Goal: Transaction & Acquisition: Purchase product/service

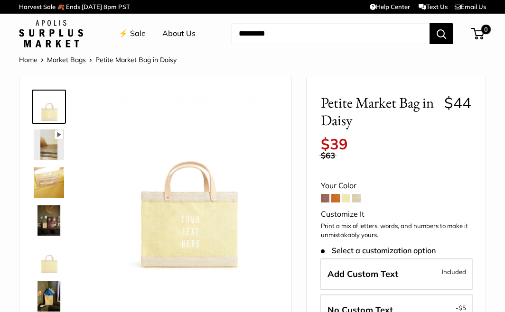
click at [327, 198] on span at bounding box center [325, 198] width 9 height 9
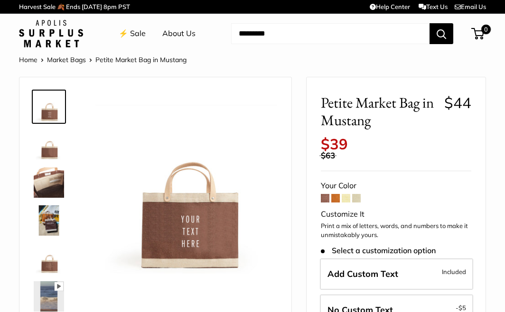
click at [334, 200] on span at bounding box center [335, 198] width 9 height 9
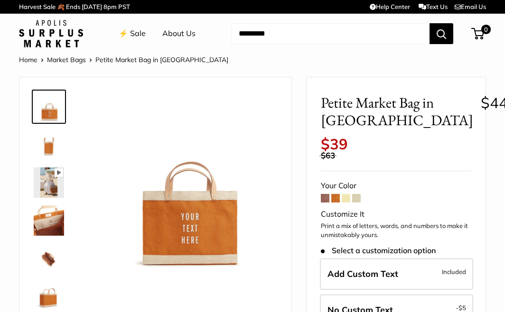
click at [360, 200] on span at bounding box center [356, 198] width 9 height 9
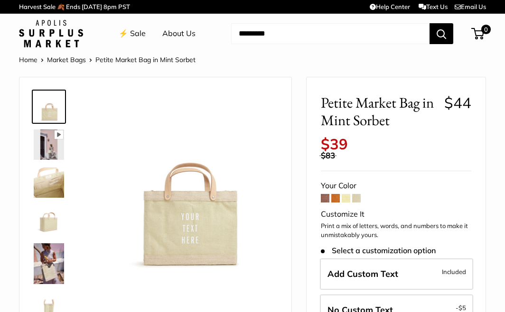
click at [346, 198] on span at bounding box center [346, 198] width 9 height 9
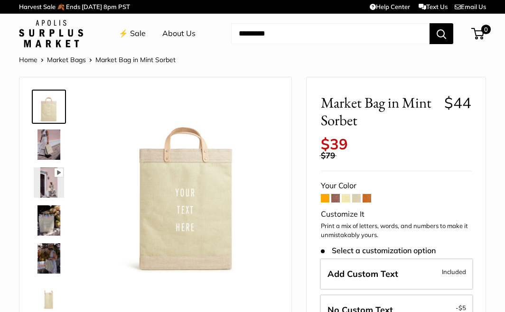
click at [356, 195] on span at bounding box center [356, 198] width 9 height 9
click at [348, 199] on span at bounding box center [346, 198] width 9 height 9
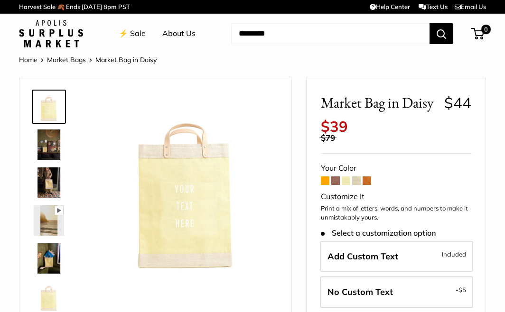
click at [51, 179] on img at bounding box center [49, 182] width 30 height 30
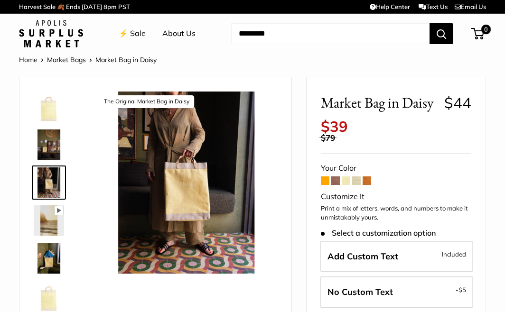
click at [335, 184] on span at bounding box center [335, 180] width 9 height 9
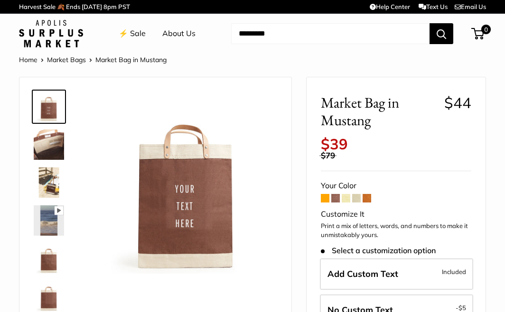
click at [327, 201] on span at bounding box center [325, 198] width 9 height 9
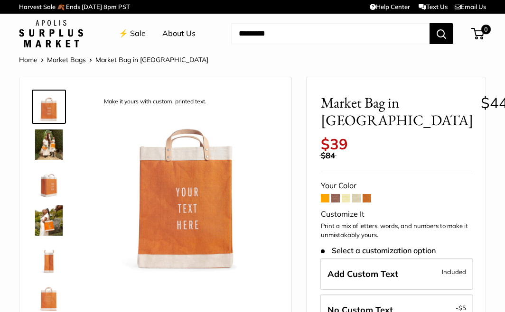
click at [364, 199] on span at bounding box center [366, 198] width 9 height 9
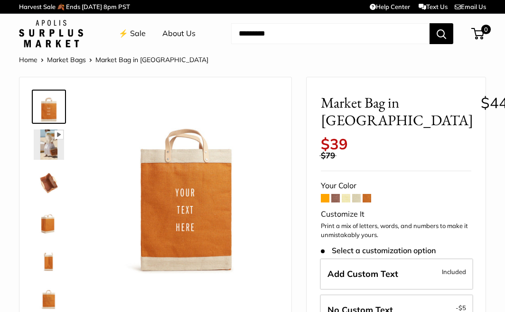
click at [337, 199] on span at bounding box center [335, 198] width 9 height 9
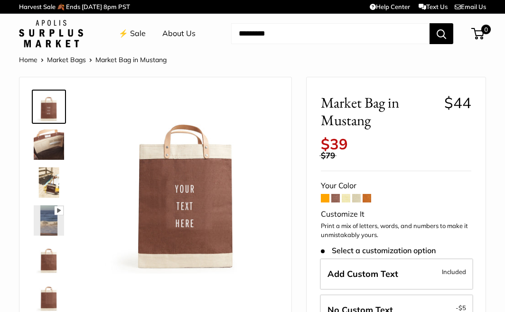
click at [326, 199] on span at bounding box center [325, 198] width 9 height 9
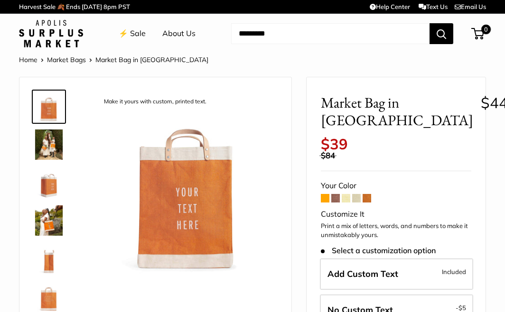
click at [361, 199] on form "Your Color Customize It Print a mix of letters, words, and numbers to make it u…" at bounding box center [396, 313] width 150 height 269
click at [359, 199] on span at bounding box center [356, 198] width 9 height 9
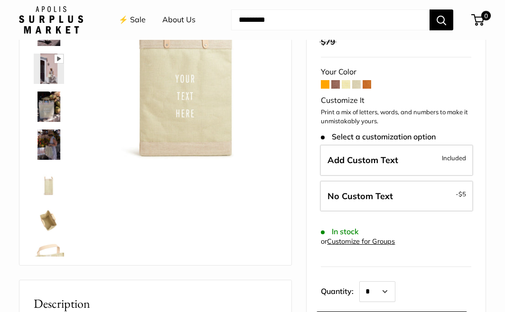
scroll to position [120, 0]
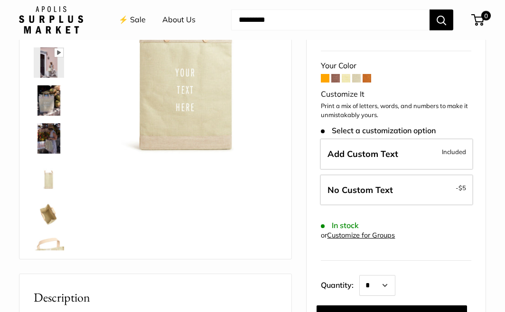
click at [46, 134] on img at bounding box center [49, 138] width 30 height 30
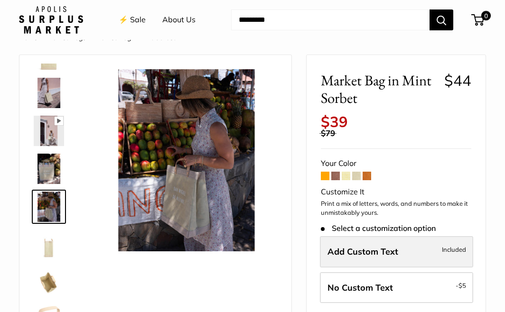
scroll to position [0, 0]
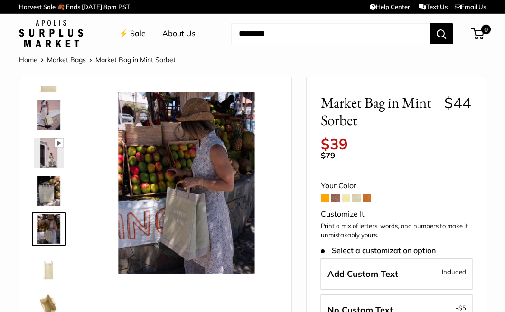
click at [48, 188] on img at bounding box center [49, 191] width 30 height 30
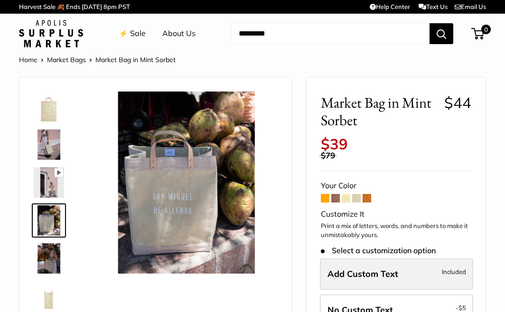
click at [343, 278] on span "Add Custom Text" at bounding box center [362, 273] width 71 height 11
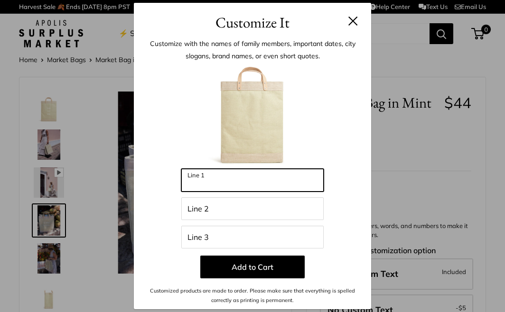
click at [190, 177] on input "Line 1" at bounding box center [252, 180] width 142 height 23
type input "**********"
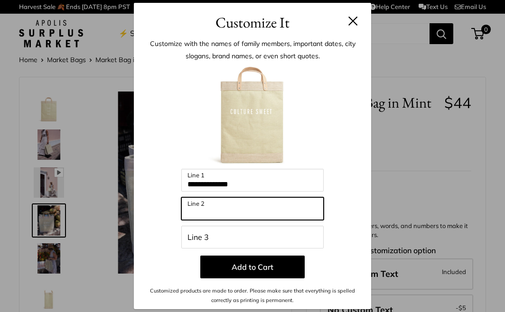
click at [205, 215] on input "Line 2" at bounding box center [252, 208] width 142 height 23
type input "***"
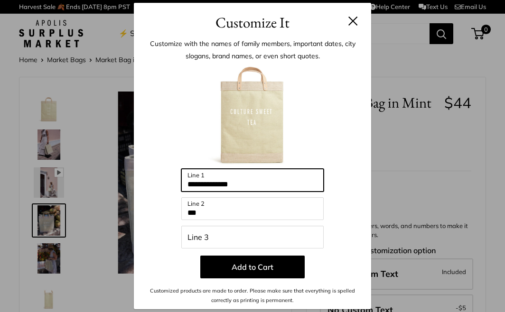
drag, startPoint x: 222, startPoint y: 184, endPoint x: 288, endPoint y: 184, distance: 65.5
click at [288, 184] on input "**********" at bounding box center [252, 180] width 142 height 23
type input "*******"
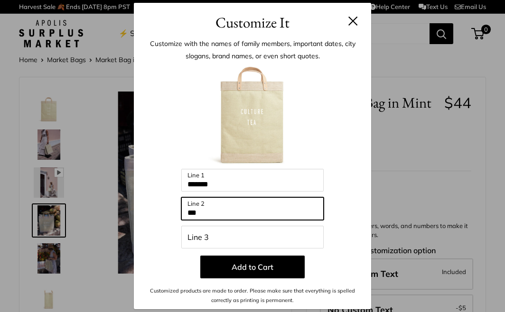
click at [187, 211] on input "***" at bounding box center [252, 208] width 142 height 23
type input "*********"
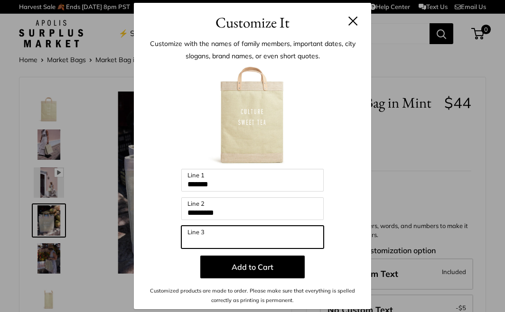
click at [193, 241] on input "Line 3" at bounding box center [252, 237] width 142 height 23
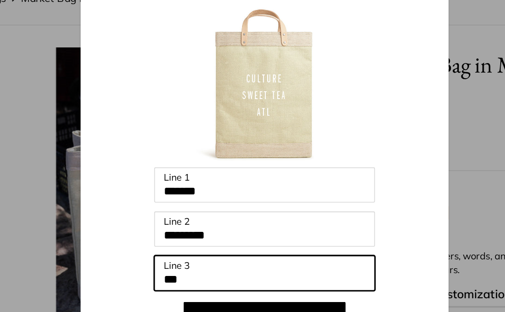
type input "***"
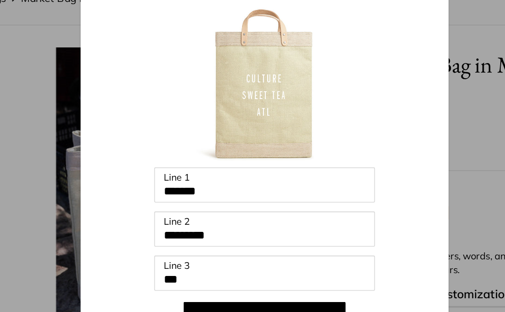
click at [397, 148] on div "Customize It Customize with the names of family members, important dates, city …" at bounding box center [252, 156] width 505 height 312
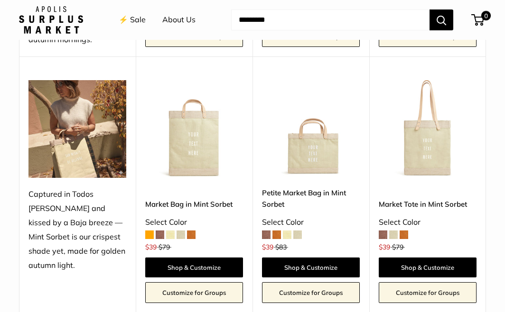
scroll to position [549, 0]
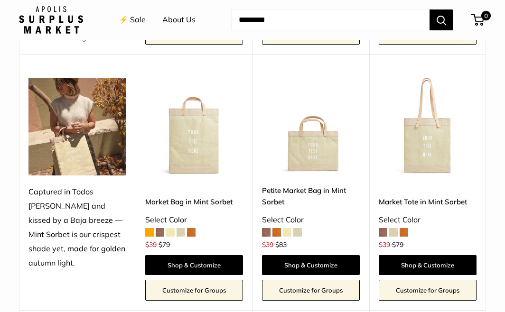
click at [0, 0] on img at bounding box center [0, 0] width 0 height 0
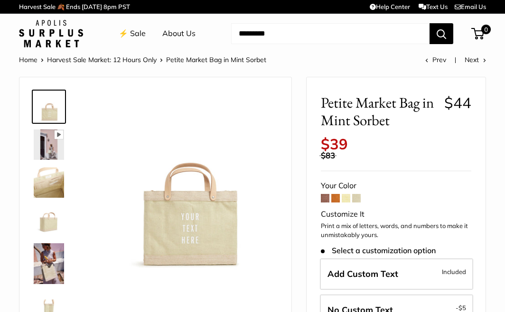
click at [50, 145] on img at bounding box center [49, 144] width 30 height 30
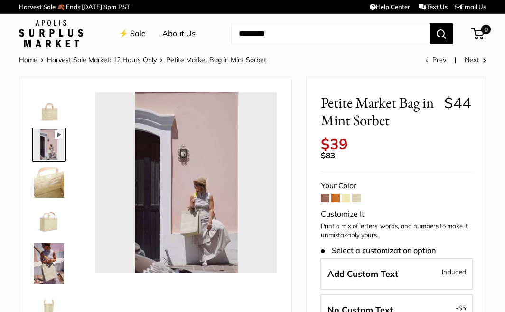
click at [356, 197] on span at bounding box center [356, 198] width 9 height 9
type input "*****"
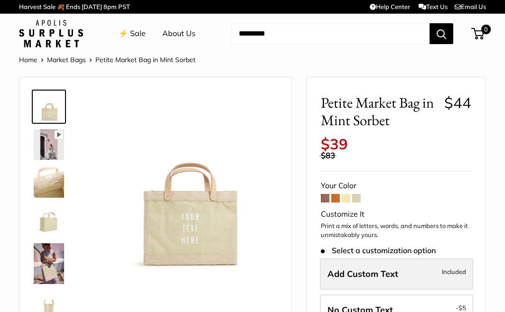
click at [348, 260] on label "Add Custom Text Included" at bounding box center [396, 274] width 153 height 31
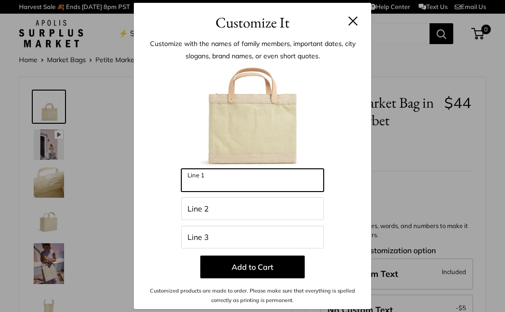
click at [221, 170] on input "Line 1" at bounding box center [252, 180] width 142 height 23
click at [233, 184] on input "**********" at bounding box center [252, 180] width 142 height 23
type input "*******"
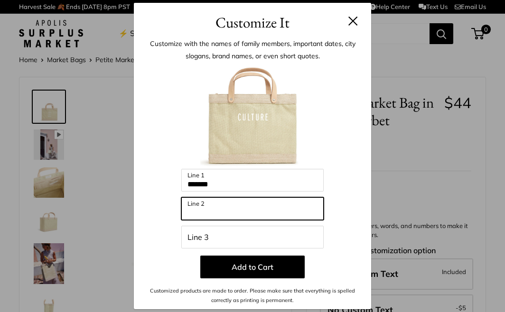
click at [223, 207] on input "Line 2" at bounding box center [252, 208] width 142 height 23
type input "*"
type input "*********"
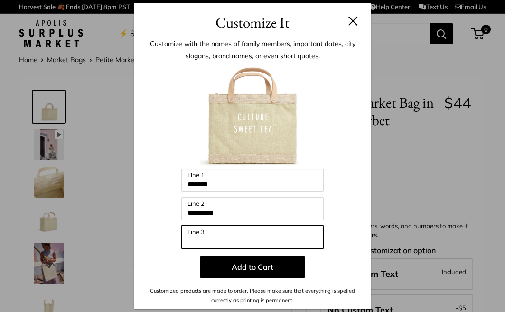
click at [212, 243] on input "Line 3" at bounding box center [252, 237] width 142 height 23
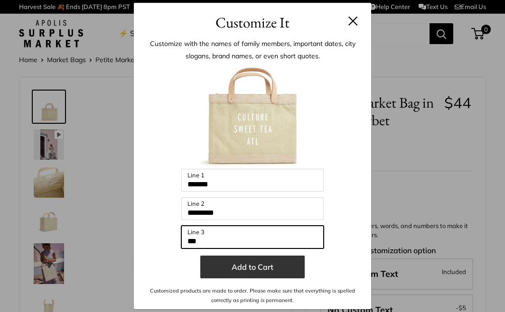
type input "***"
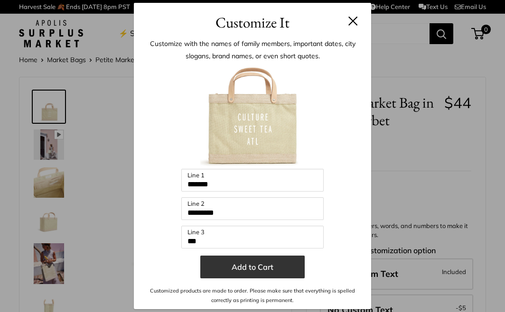
click at [235, 266] on button "Add to Cart" at bounding box center [252, 267] width 104 height 23
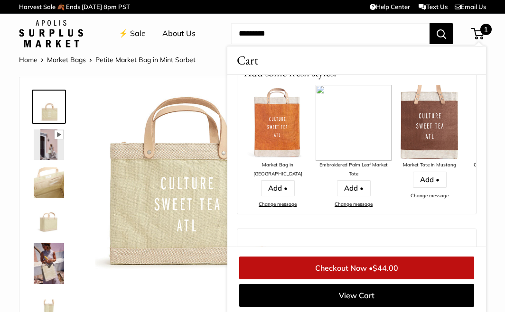
scroll to position [2, 0]
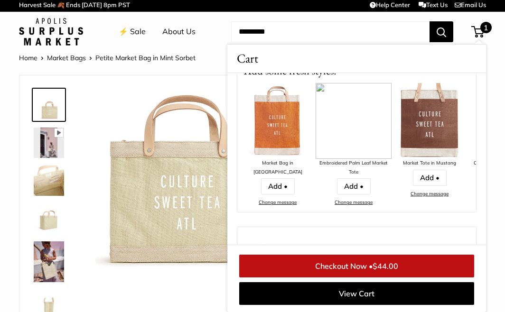
click at [482, 26] on span "1" at bounding box center [485, 27] width 11 height 11
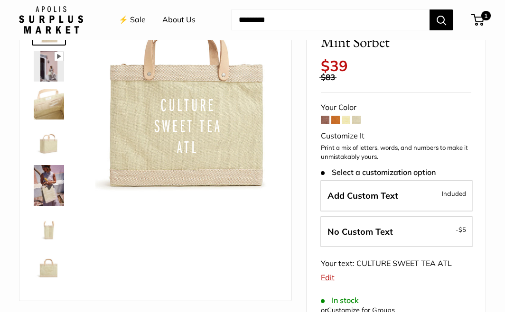
scroll to position [82, 0]
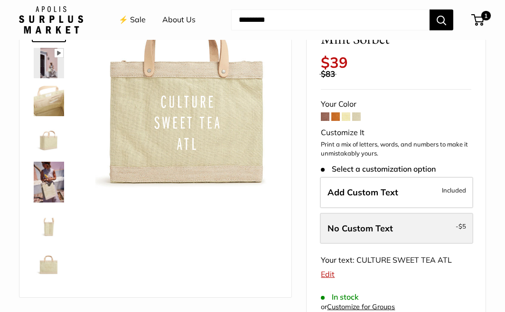
click at [363, 230] on span "No Custom Text" at bounding box center [359, 228] width 65 height 11
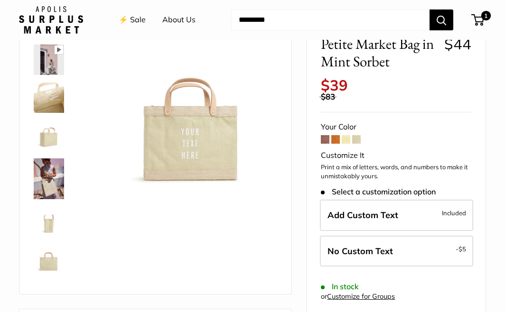
scroll to position [83, 0]
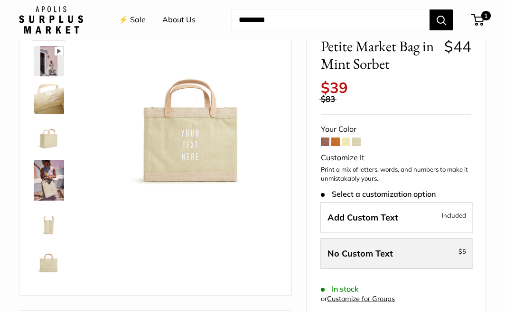
click at [337, 260] on label "No Custom Text - $5" at bounding box center [396, 253] width 153 height 31
click at [352, 251] on span "No Custom Text" at bounding box center [359, 253] width 65 height 11
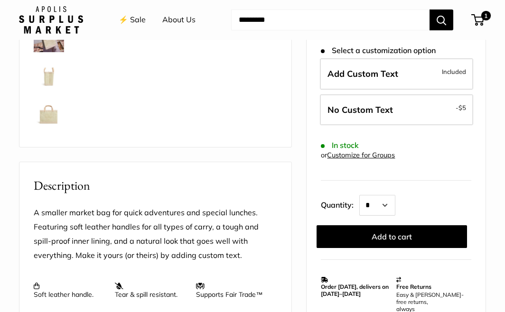
scroll to position [241, 0]
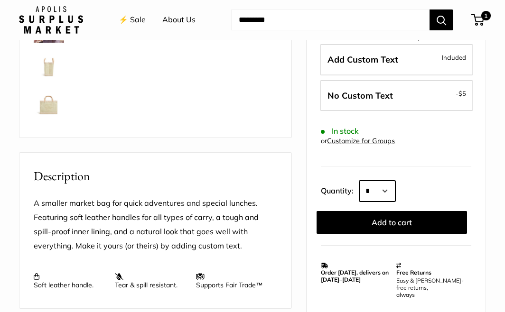
click at [390, 188] on select "* * * * * * * * * *** *** *** *** *** *** *** *** *** *** *** *** *** *** *** *…" at bounding box center [377, 191] width 36 height 21
select select "**"
click at [359, 181] on select "* * * * * * * * * *** *** *** *** *** *** *** *** *** *** *** *** *** *** *** *…" at bounding box center [377, 191] width 36 height 21
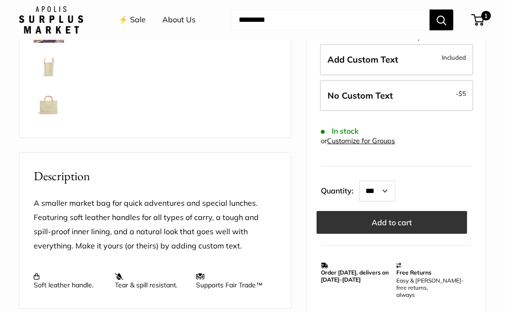
click at [369, 219] on button "Add to cart" at bounding box center [391, 222] width 150 height 23
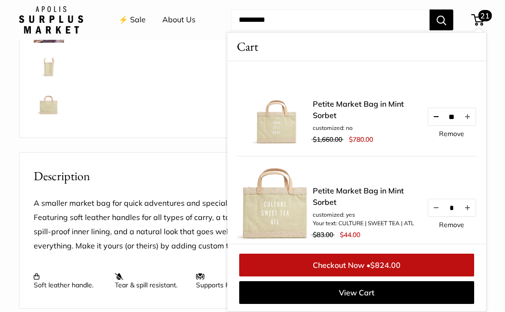
click at [435, 120] on button "Decrease quantity by 1" at bounding box center [436, 116] width 16 height 17
click at [440, 118] on button "Decrease quantity by 1" at bounding box center [436, 116] width 16 height 17
click at [436, 119] on button "Decrease quantity by 1" at bounding box center [436, 116] width 16 height 17
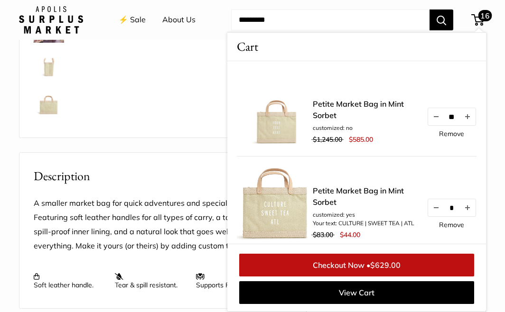
click at [436, 119] on button "Decrease quantity by 1" at bounding box center [436, 116] width 16 height 17
click at [435, 115] on button "Decrease quantity by 1" at bounding box center [436, 116] width 16 height 17
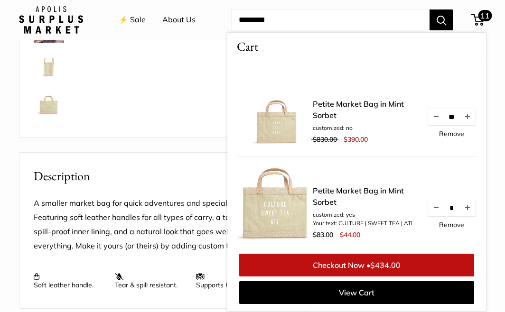
click at [341, 103] on link "Petite Market Bag in Mint Sorbet" at bounding box center [365, 109] width 104 height 23
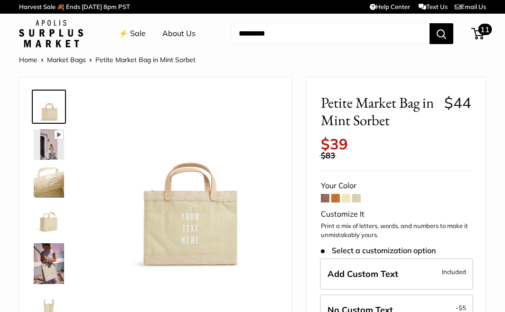
click at [475, 37] on span "11" at bounding box center [477, 33] width 13 height 11
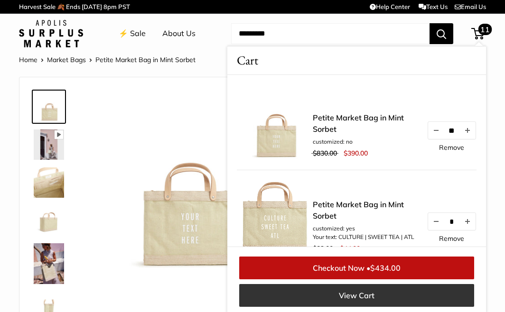
click at [352, 295] on link "View Cart" at bounding box center [356, 295] width 235 height 23
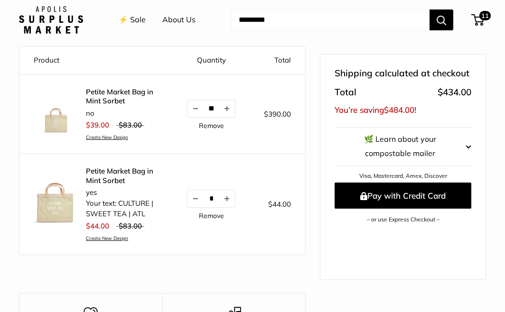
scroll to position [98, 0]
click at [208, 110] on input "**" at bounding box center [210, 108] width 15 height 8
type input "**"
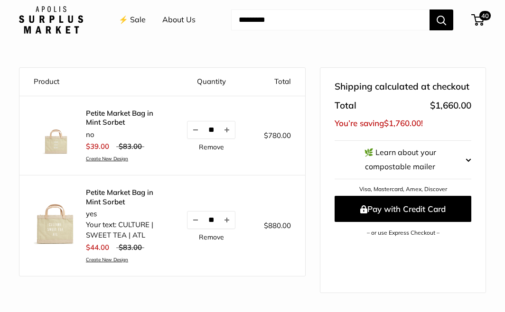
scroll to position [56, 0]
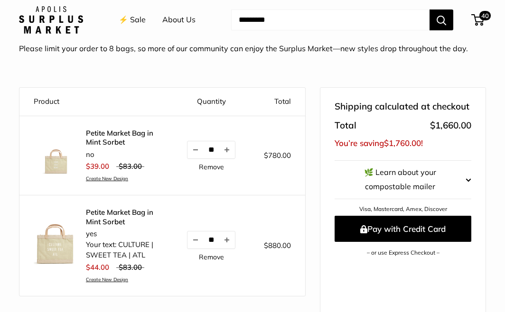
click at [213, 254] on link "Remove" at bounding box center [211, 257] width 25 height 7
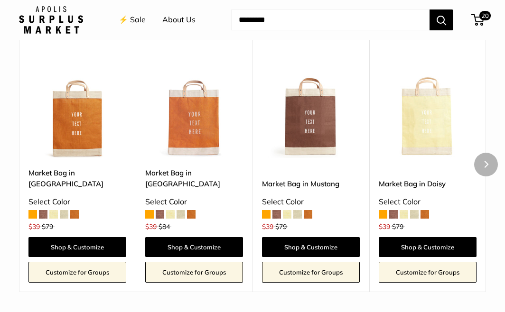
scroll to position [417, 0]
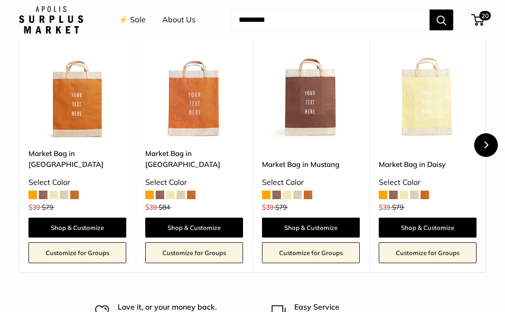
click at [487, 143] on icon "Next" at bounding box center [485, 144] width 7 height 7
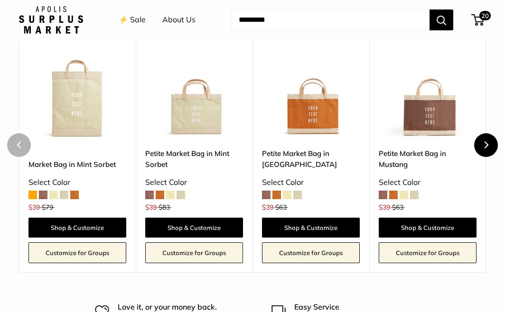
click at [477, 145] on button "Next" at bounding box center [486, 145] width 24 height 24
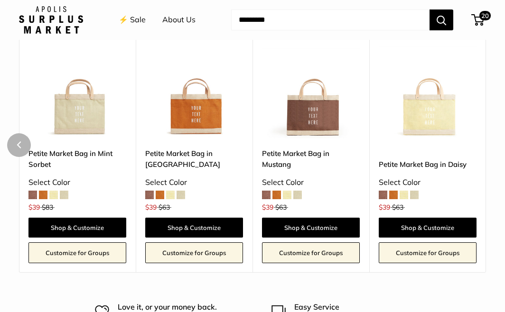
click at [477, 145] on div "Upgrade: Next Day Fulfillment Customizable Text Short Handle New Save $24 Petit…" at bounding box center [427, 145] width 117 height 256
click at [134, 23] on link "⚡️ Sale" at bounding box center [132, 20] width 27 height 14
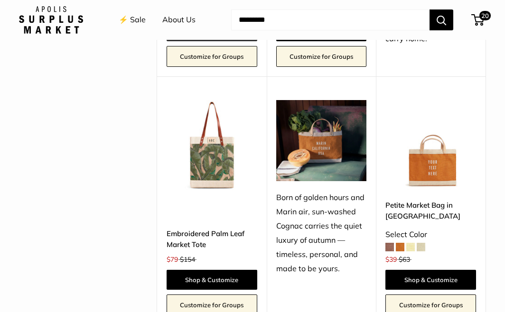
scroll to position [878, 0]
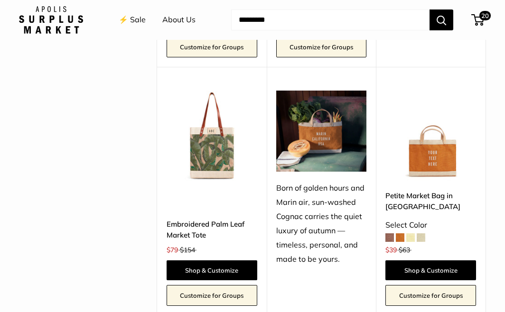
click at [0, 0] on img at bounding box center [0, 0] width 0 height 0
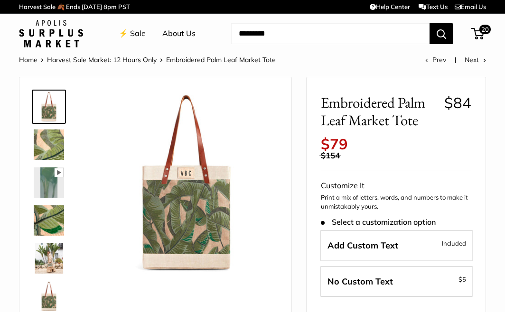
click at [46, 179] on img at bounding box center [49, 182] width 30 height 30
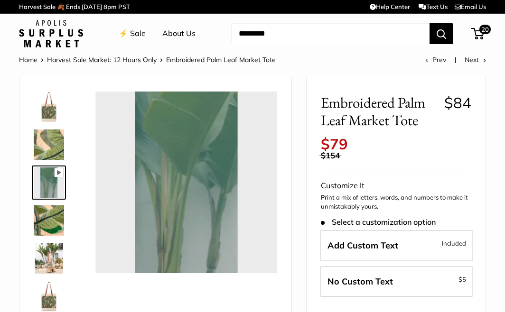
click at [47, 216] on img at bounding box center [49, 220] width 30 height 30
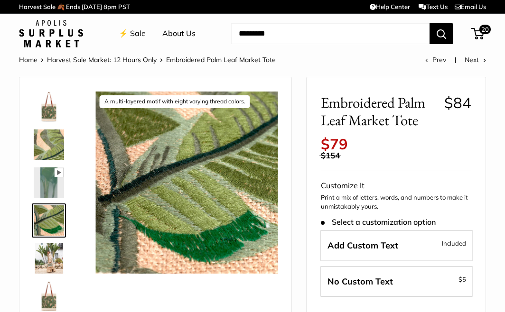
click at [45, 241] on div at bounding box center [53, 201] width 46 height 231
type input "*****"
click at [49, 260] on img at bounding box center [49, 258] width 30 height 30
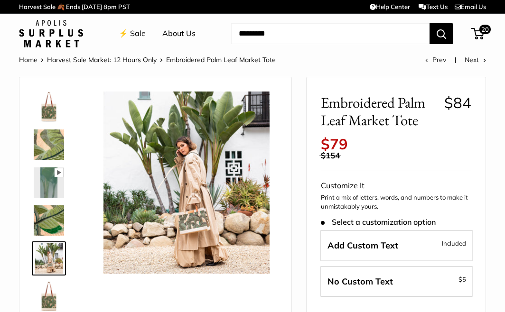
click at [48, 310] on img at bounding box center [49, 296] width 30 height 30
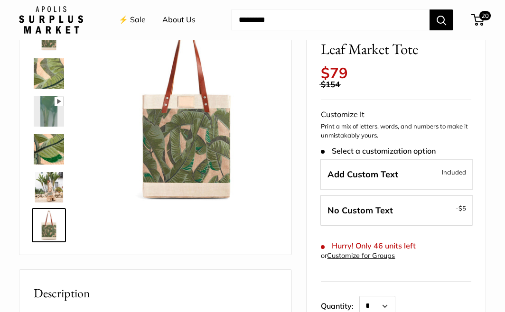
scroll to position [72, 0]
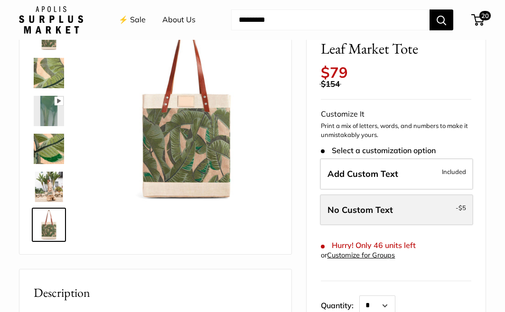
click at [359, 213] on span "No Custom Text" at bounding box center [359, 209] width 65 height 11
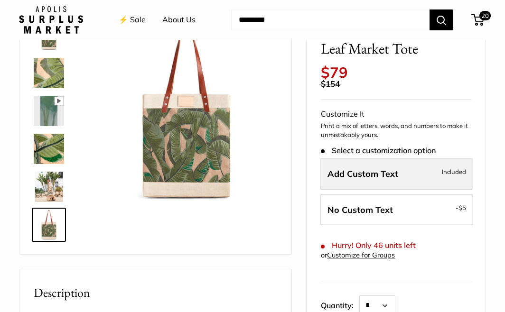
click at [354, 174] on span "Add Custom Text" at bounding box center [362, 173] width 71 height 11
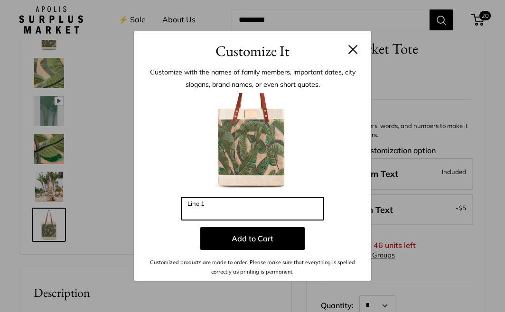
click at [222, 214] on input "Line 1" at bounding box center [252, 208] width 142 height 23
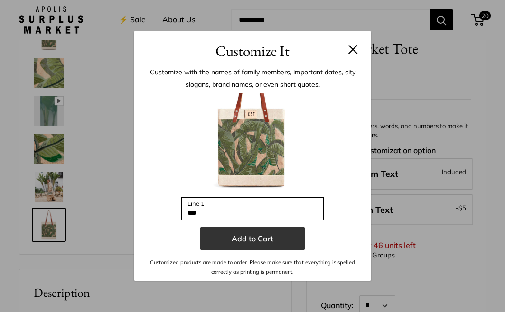
type input "***"
click at [222, 243] on button "Add to Cart" at bounding box center [252, 238] width 104 height 23
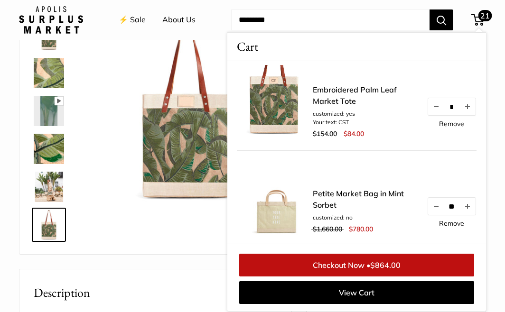
scroll to position [0, 0]
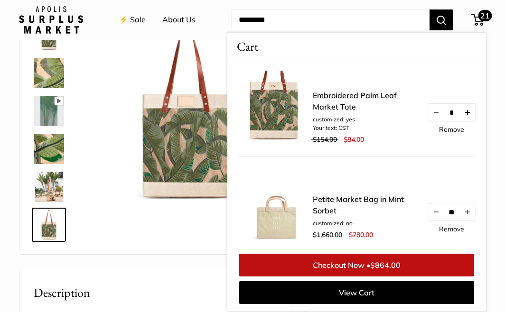
click at [470, 111] on button "Increase quantity by 1" at bounding box center [467, 112] width 16 height 17
click at [468, 111] on button "Increase quantity by 1" at bounding box center [467, 112] width 16 height 17
click at [469, 112] on button "Increase quantity by 1" at bounding box center [467, 112] width 16 height 17
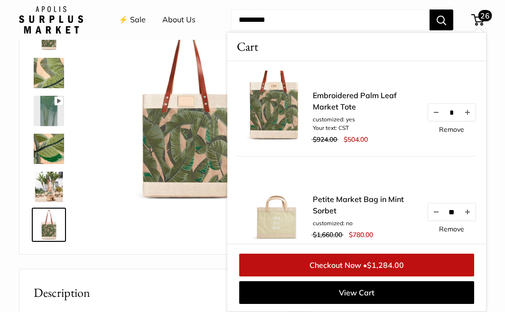
click at [353, 89] on div "Embroidered Palm Leaf Market Tote customized: yes Your text: CST $924.00 $504.0…" at bounding box center [357, 108] width 240 height 95
click at [353, 99] on link "Embroidered Palm Leaf Market Tote" at bounding box center [365, 101] width 104 height 23
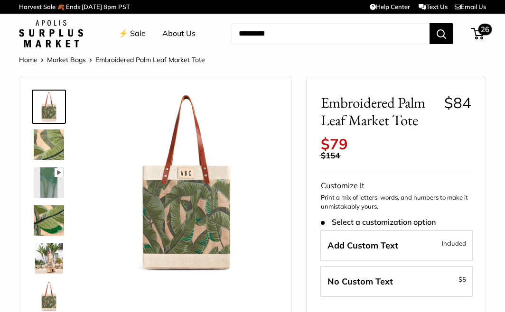
click at [481, 36] on span "26" at bounding box center [477, 33] width 13 height 11
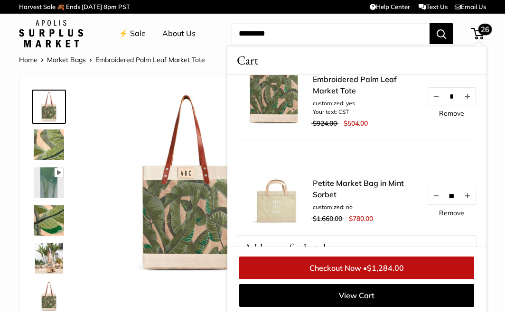
scroll to position [2, 0]
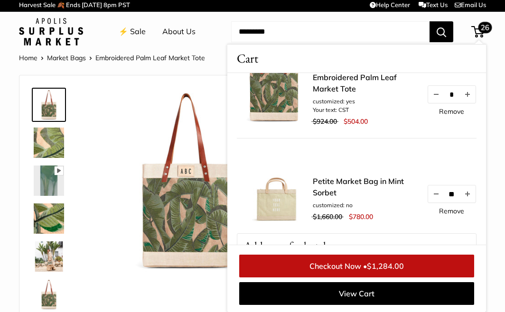
click at [285, 108] on img at bounding box center [275, 91] width 76 height 76
click at [315, 86] on link "Embroidered Palm Leaf Market Tote" at bounding box center [365, 83] width 104 height 23
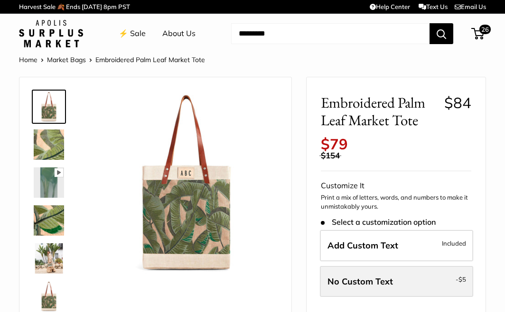
click at [357, 278] on span "No Custom Text" at bounding box center [359, 281] width 65 height 11
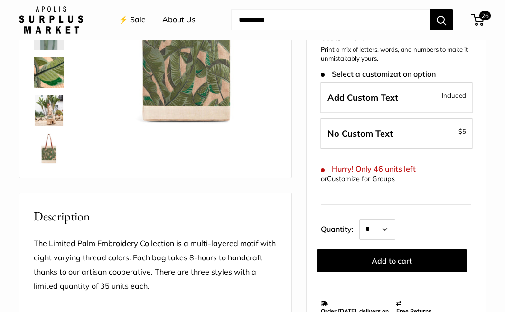
scroll to position [168, 0]
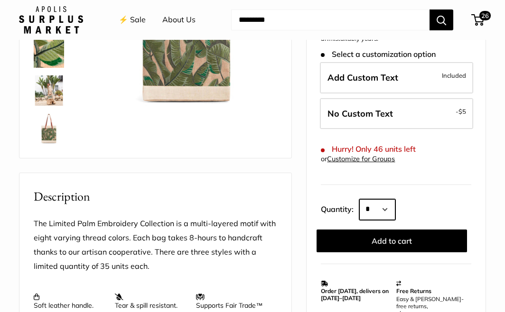
click at [387, 210] on select "* * * * * * * * * *** *** *** *** *** *** *** *** *** *** *** *** *** *** *** *…" at bounding box center [377, 209] width 36 height 21
select select "*"
click at [359, 199] on select "* * * * * * * * * *** *** *** *** *** *** *** *** *** *** *** *** *** *** *** *…" at bounding box center [377, 209] width 36 height 21
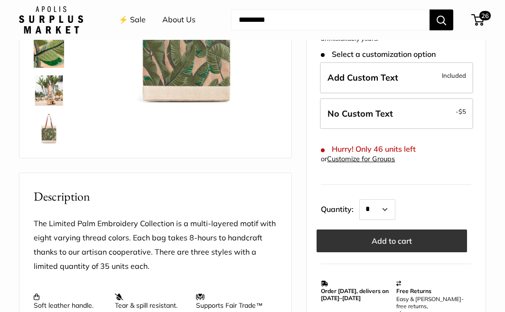
click at [381, 243] on button "Add to cart" at bounding box center [391, 241] width 150 height 23
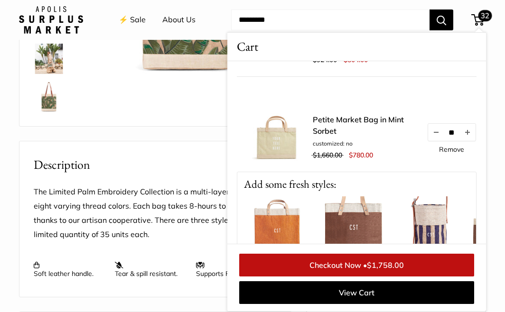
scroll to position [202, 0]
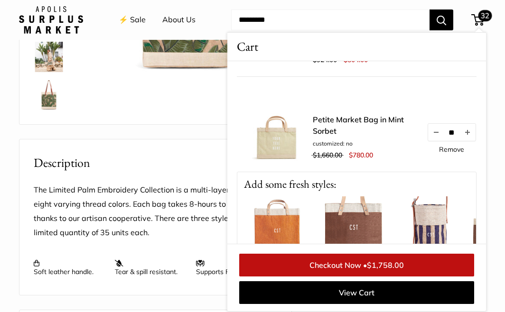
click at [173, 165] on h2 "Description" at bounding box center [155, 163] width 243 height 18
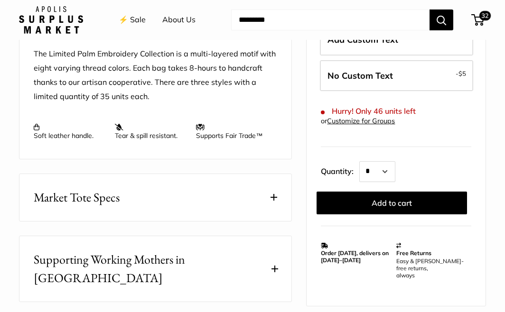
scroll to position [341, 0]
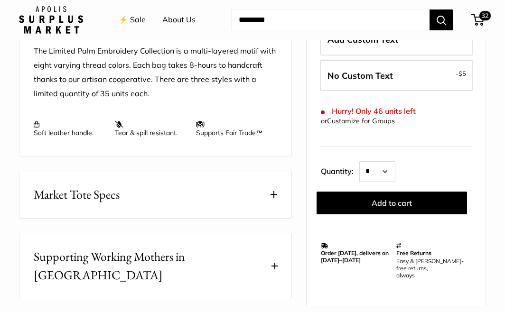
click at [246, 201] on button "Market Tote Specs" at bounding box center [155, 194] width 272 height 47
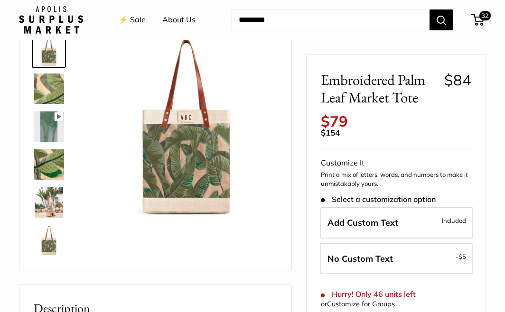
scroll to position [0, 0]
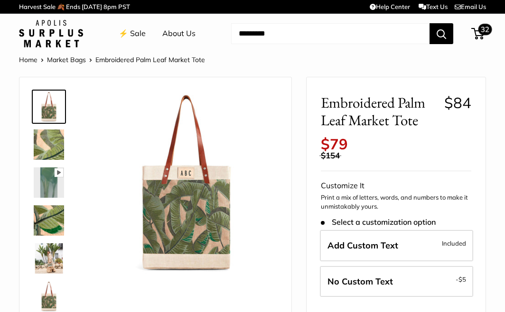
click at [475, 32] on span at bounding box center [475, 33] width 3 height 3
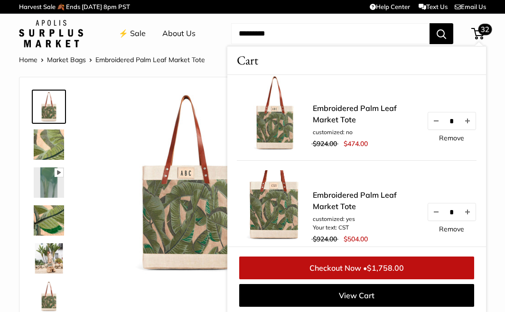
scroll to position [12, 0]
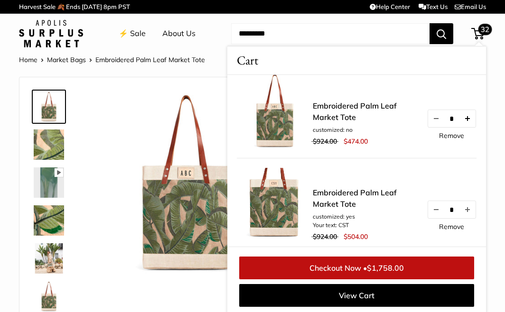
click at [472, 119] on button "Increase quantity by 1" at bounding box center [467, 118] width 16 height 17
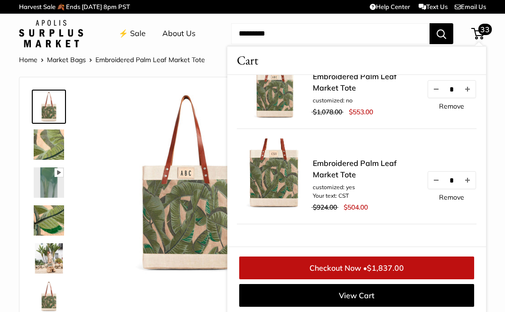
scroll to position [37, 0]
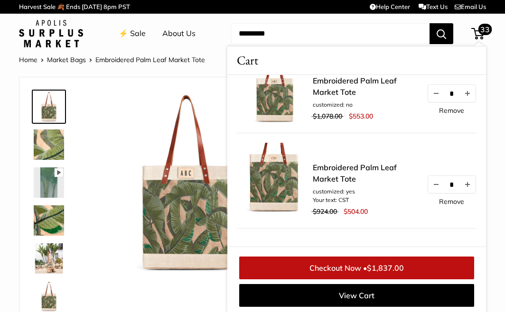
click at [446, 200] on link "Remove" at bounding box center [451, 201] width 25 height 7
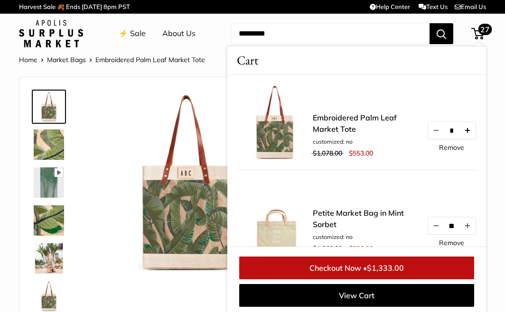
click at [468, 132] on button "Increase quantity by 1" at bounding box center [467, 130] width 16 height 17
click at [469, 130] on button "Increase quantity by 1" at bounding box center [467, 130] width 16 height 17
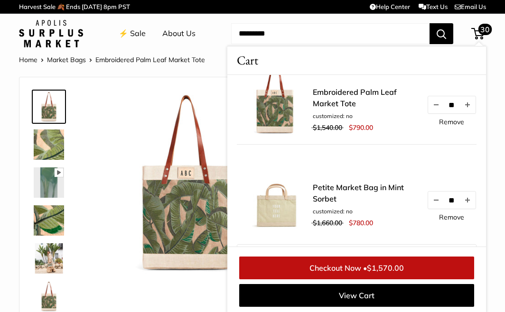
scroll to position [24, 0]
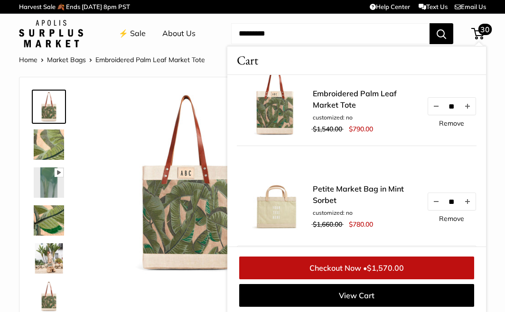
click at [284, 208] on img at bounding box center [275, 194] width 76 height 76
click at [321, 202] on link "Petite Market Bag in Mint Sorbet" at bounding box center [365, 194] width 104 height 23
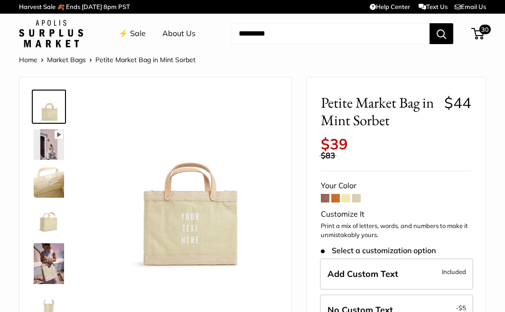
click at [48, 189] on img at bounding box center [49, 182] width 30 height 30
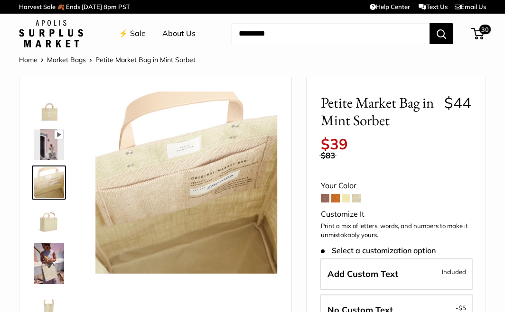
click at [42, 215] on img at bounding box center [49, 220] width 30 height 30
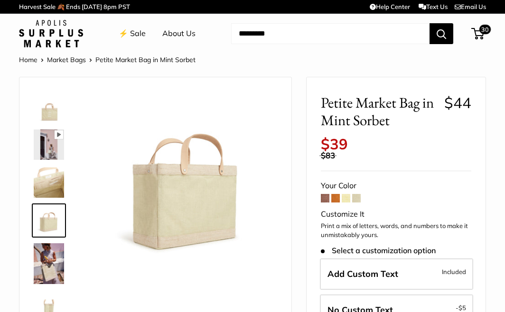
click at [158, 215] on img at bounding box center [186, 183] width 182 height 182
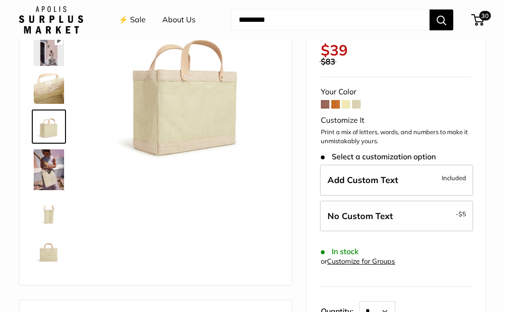
click at [50, 167] on img at bounding box center [49, 169] width 30 height 41
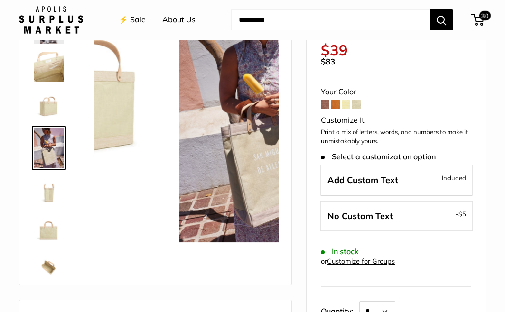
scroll to position [35, 0]
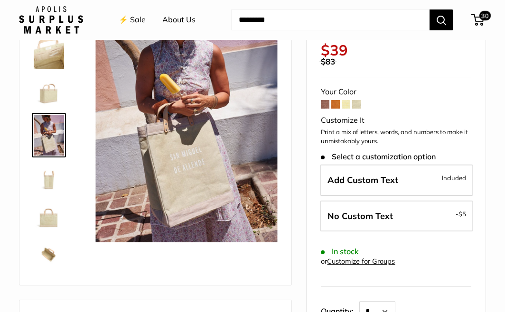
click at [45, 237] on link at bounding box center [49, 254] width 34 height 34
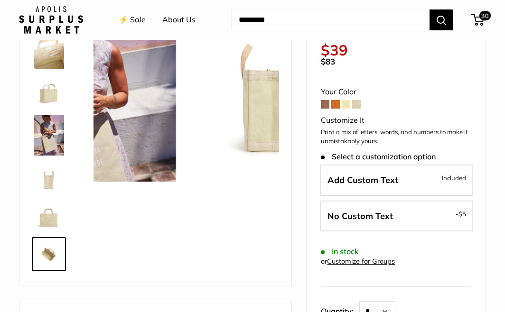
scroll to position [71, 0]
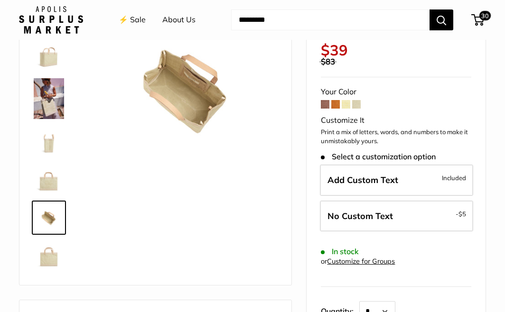
click at [46, 250] on img at bounding box center [49, 255] width 30 height 30
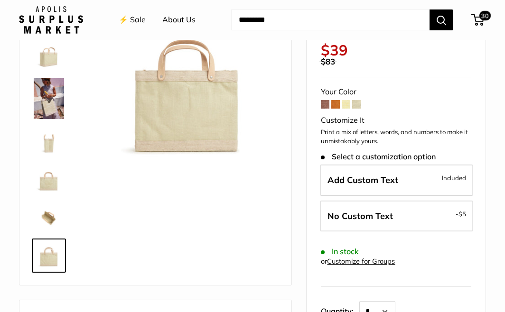
click at [358, 105] on span at bounding box center [356, 104] width 9 height 9
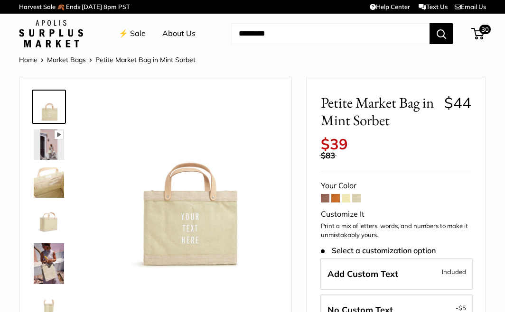
click at [349, 201] on span at bounding box center [346, 198] width 9 height 9
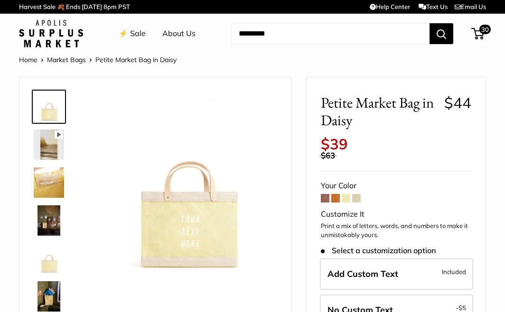
click at [334, 200] on span at bounding box center [335, 198] width 9 height 9
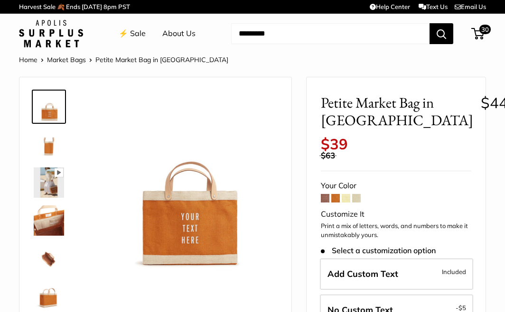
click at [323, 199] on span at bounding box center [325, 198] width 9 height 9
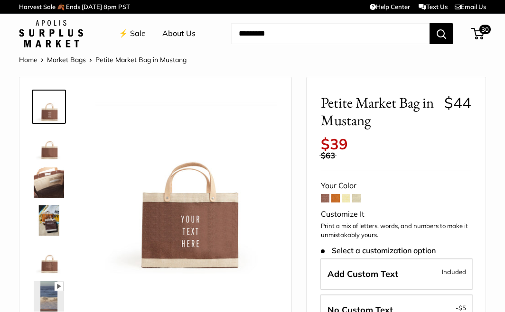
click at [54, 34] on img at bounding box center [51, 34] width 64 height 28
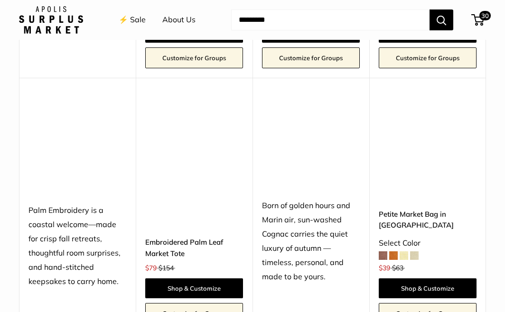
scroll to position [778, 0]
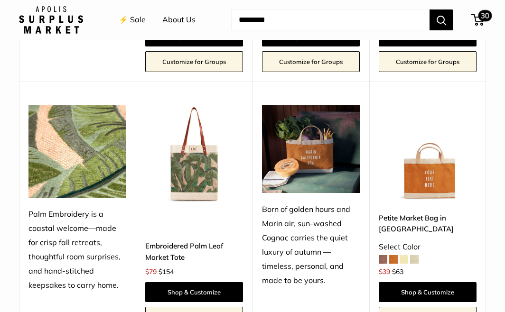
click at [480, 19] on span "30" at bounding box center [485, 15] width 14 height 11
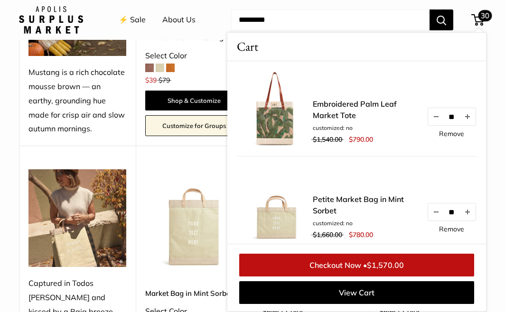
scroll to position [324, 0]
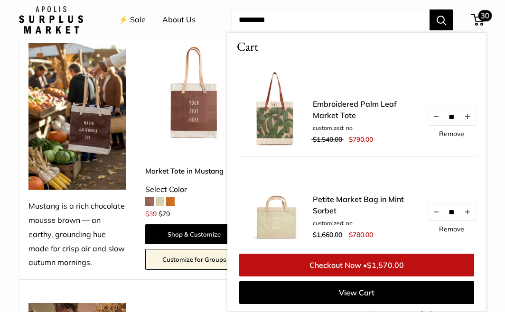
click at [364, 14] on input "Search..." at bounding box center [330, 19] width 198 height 21
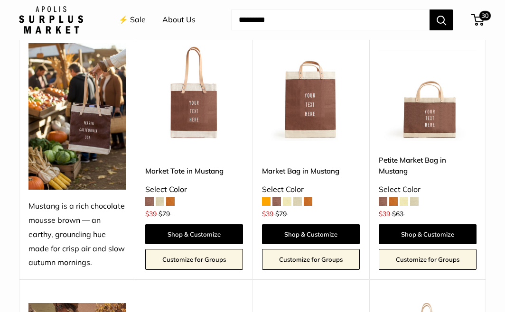
click at [0, 0] on img at bounding box center [0, 0] width 0 height 0
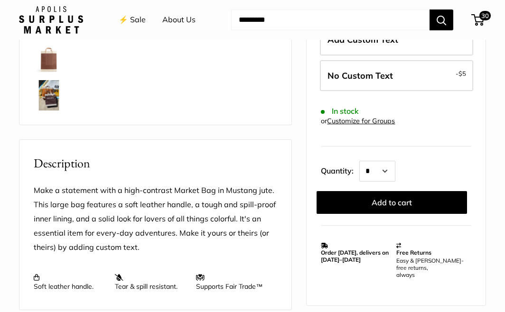
scroll to position [240, 0]
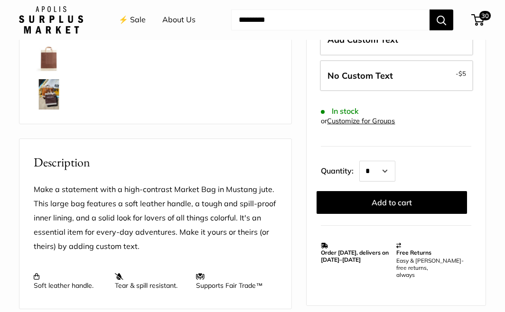
click at [259, 188] on p "Make a statement with a high-contrast Market Bag in Mustang jute. This large ba…" at bounding box center [155, 218] width 243 height 71
copy p "jute"
